Goal: Task Accomplishment & Management: Manage account settings

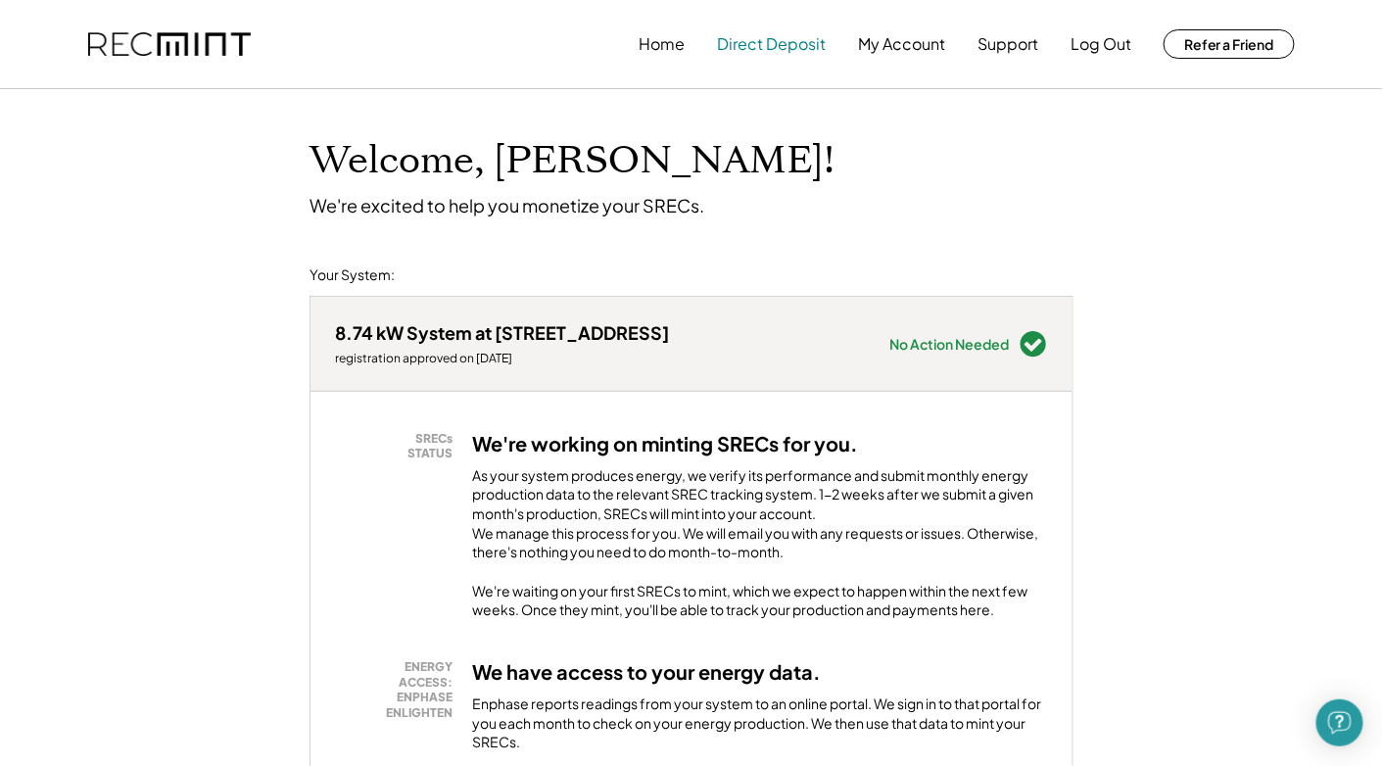
click at [754, 47] on button "Direct Deposit" at bounding box center [771, 43] width 109 height 39
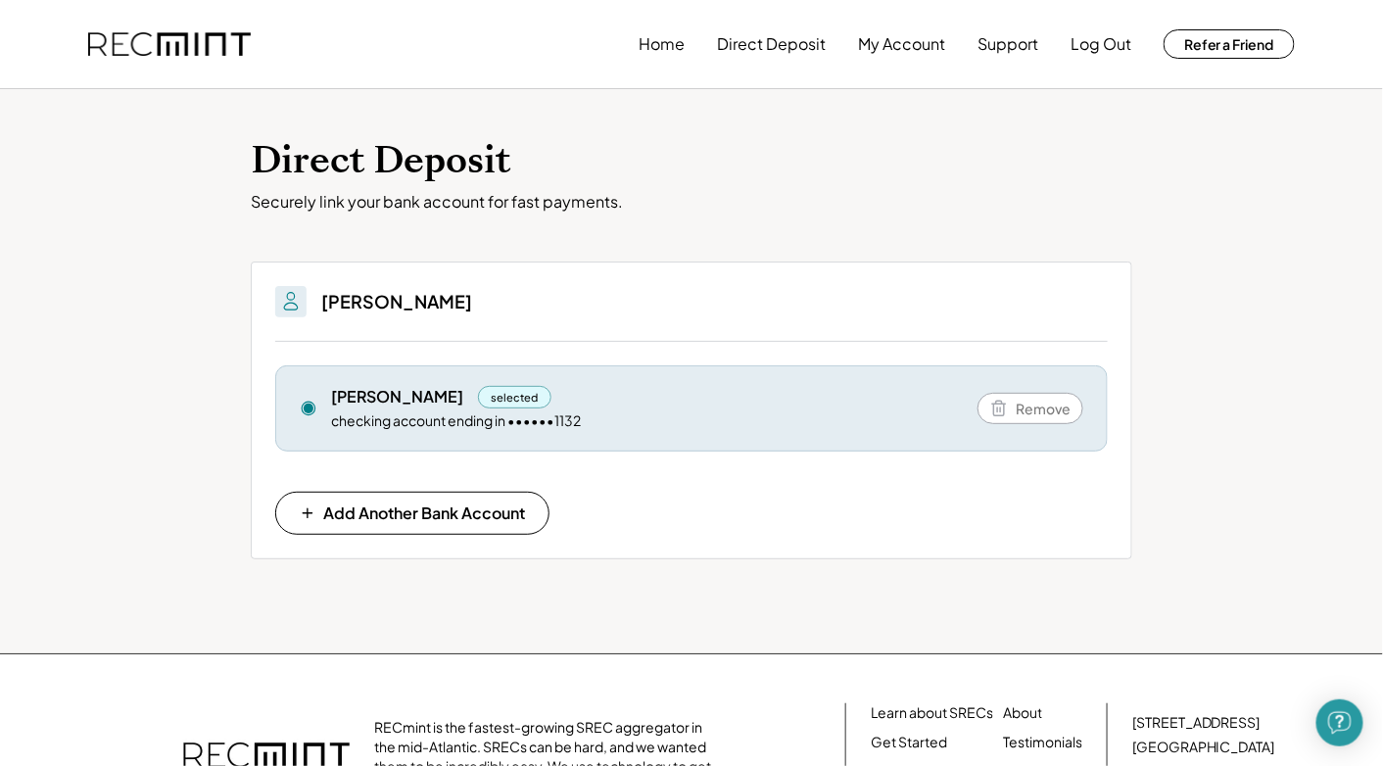
drag, startPoint x: 0, startPoint y: 0, endPoint x: 666, endPoint y: 160, distance: 684.8
click at [666, 160] on h1 "Direct Deposit" at bounding box center [691, 161] width 881 height 46
click at [875, 44] on button "My Account" at bounding box center [901, 43] width 87 height 39
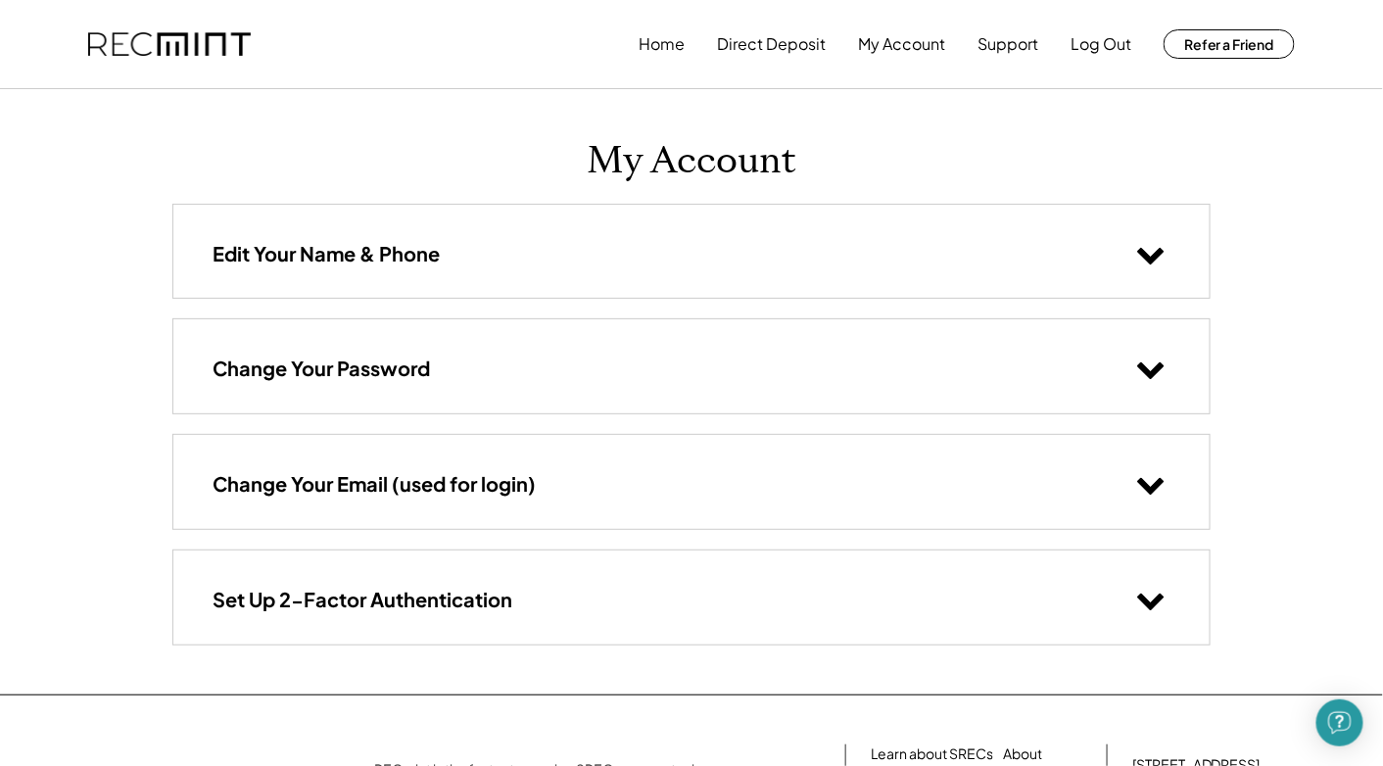
scroll to position [246, 0]
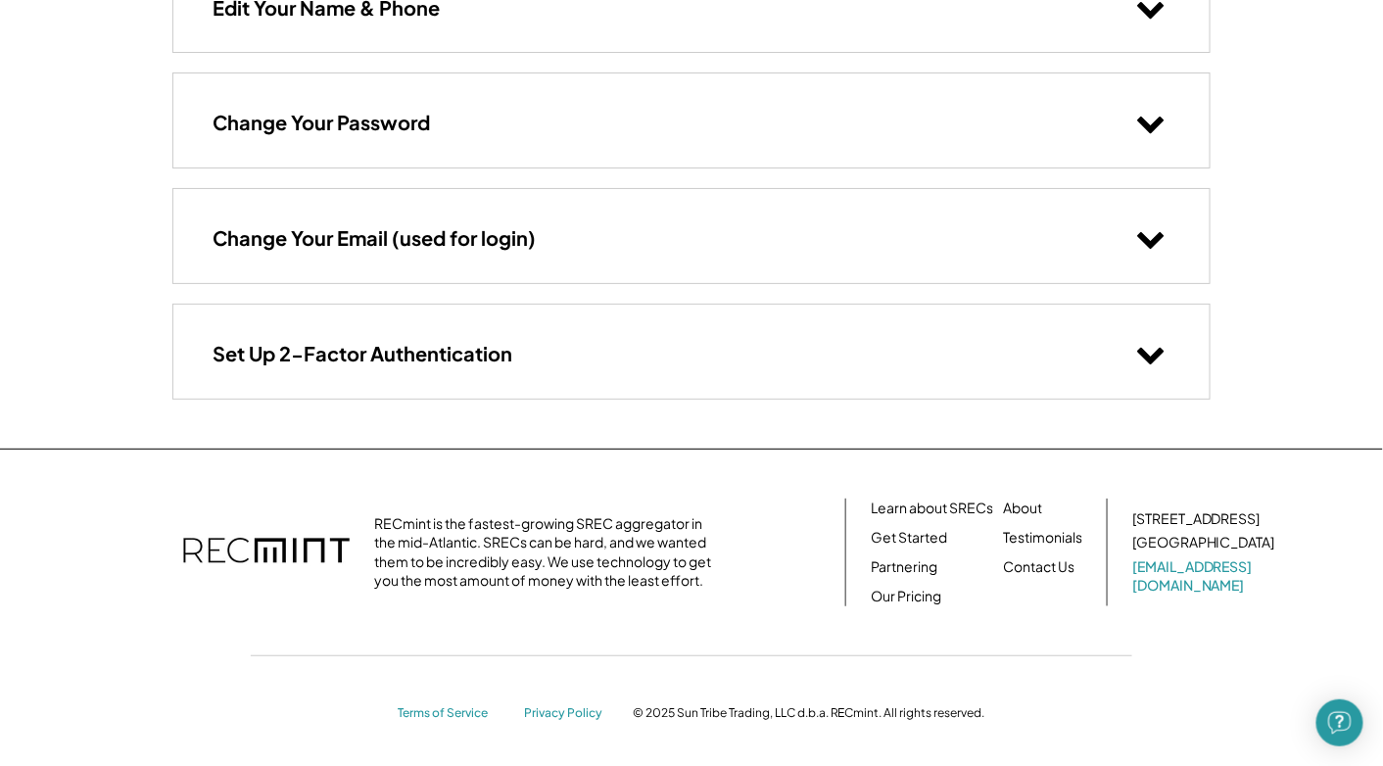
click at [461, 355] on h3 "Set Up 2-Factor Authentication" at bounding box center [363, 353] width 300 height 25
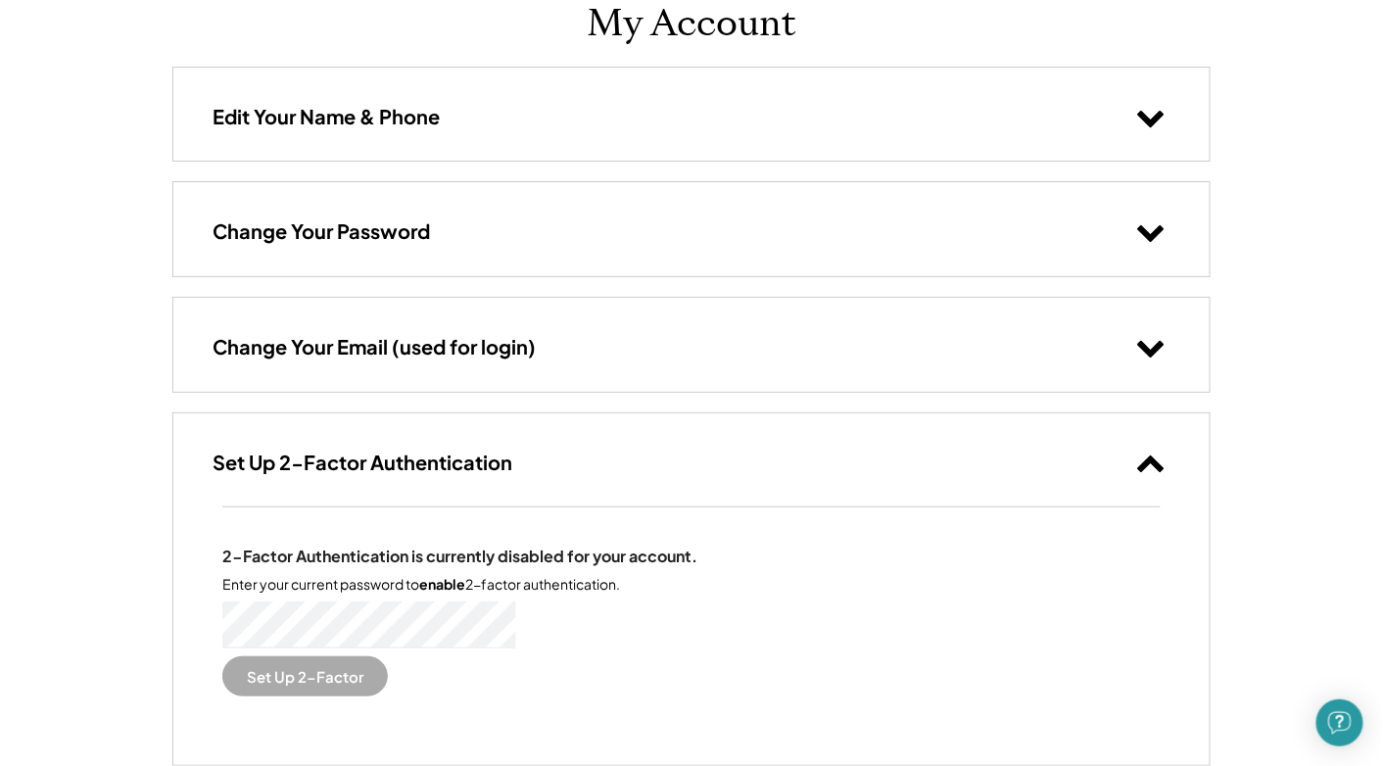
scroll to position [0, 0]
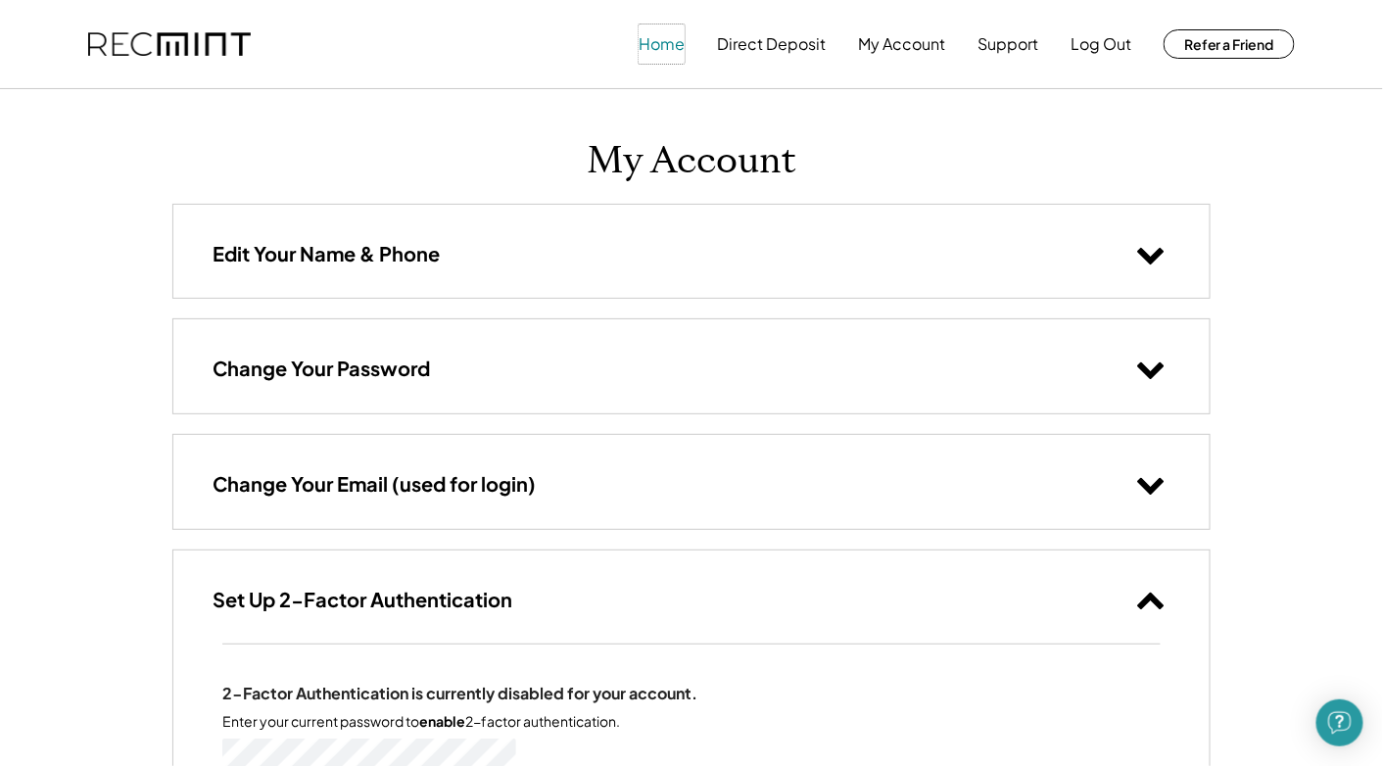
click at [660, 37] on button "Home" at bounding box center [662, 43] width 46 height 39
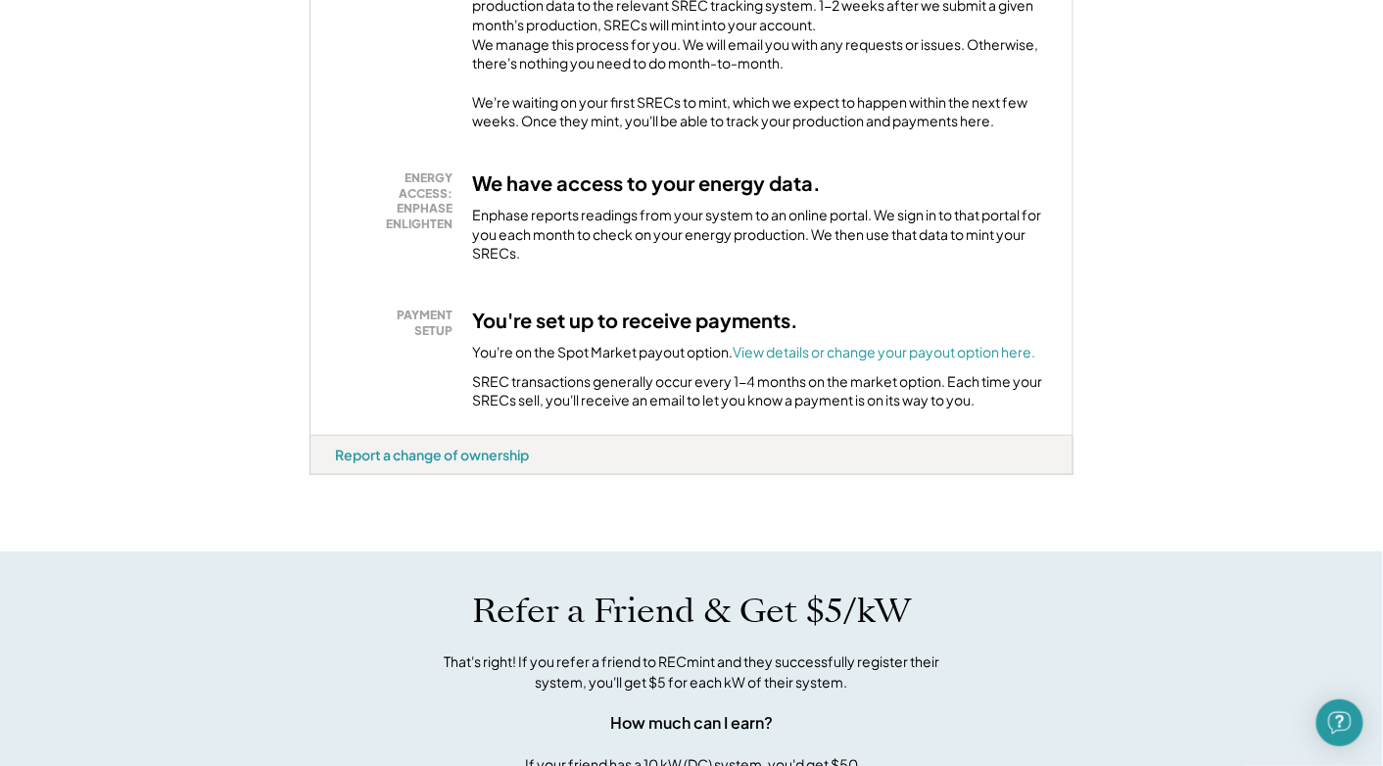
scroll to position [490, 0]
click at [852, 359] on font "View details or change your payout option here." at bounding box center [884, 351] width 303 height 18
